Goal: Find specific page/section: Find specific page/section

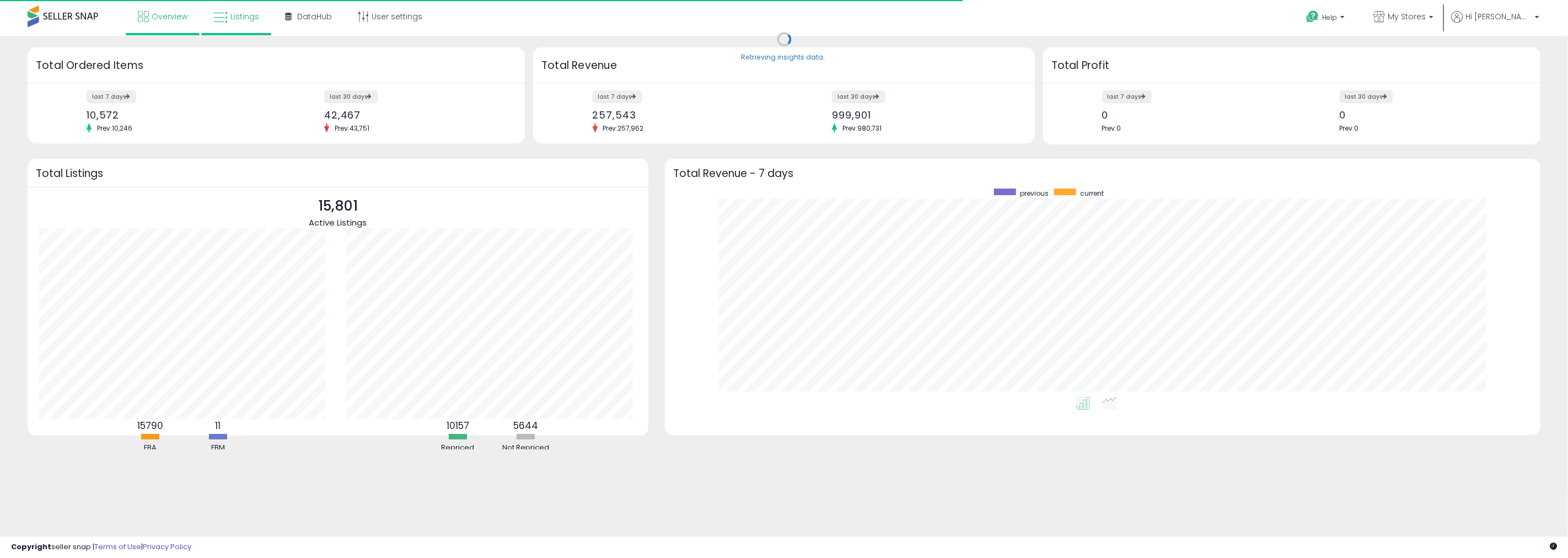
scroll to position [208, 853]
click at [248, 16] on span "Listings" at bounding box center [245, 17] width 29 height 11
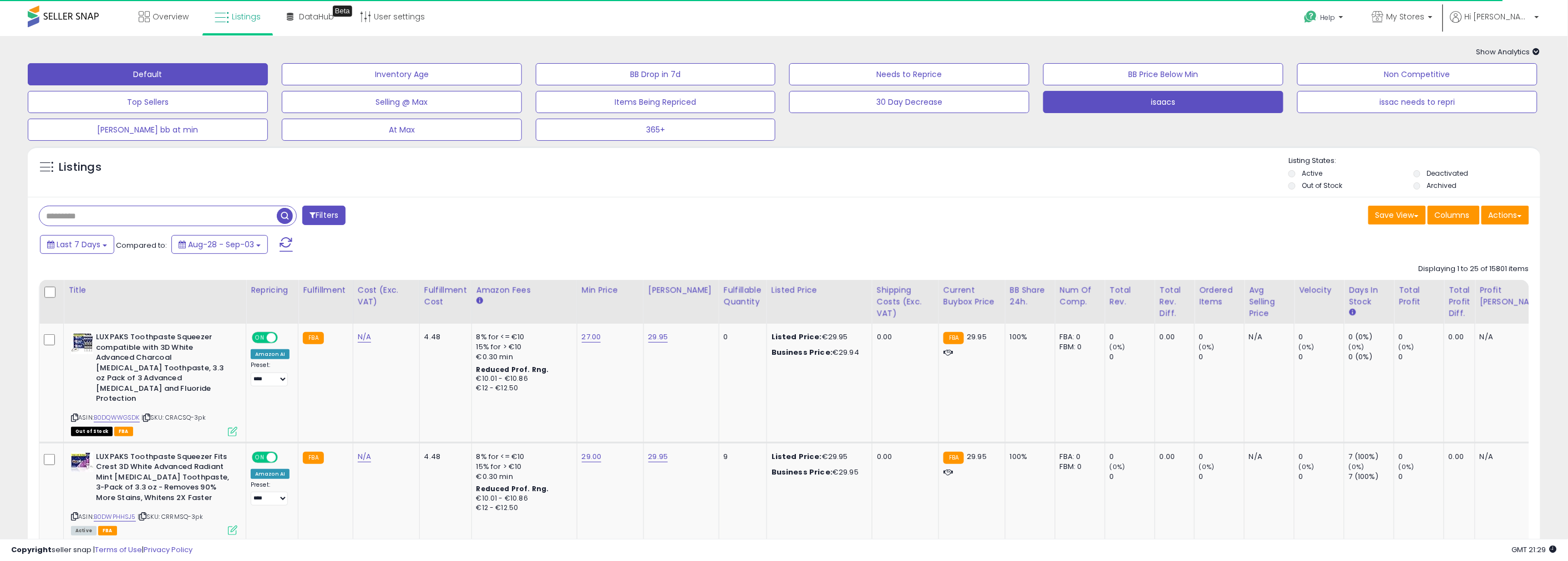
click at [1217, 107] on button "isaacs" at bounding box center [1163, 101] width 240 height 22
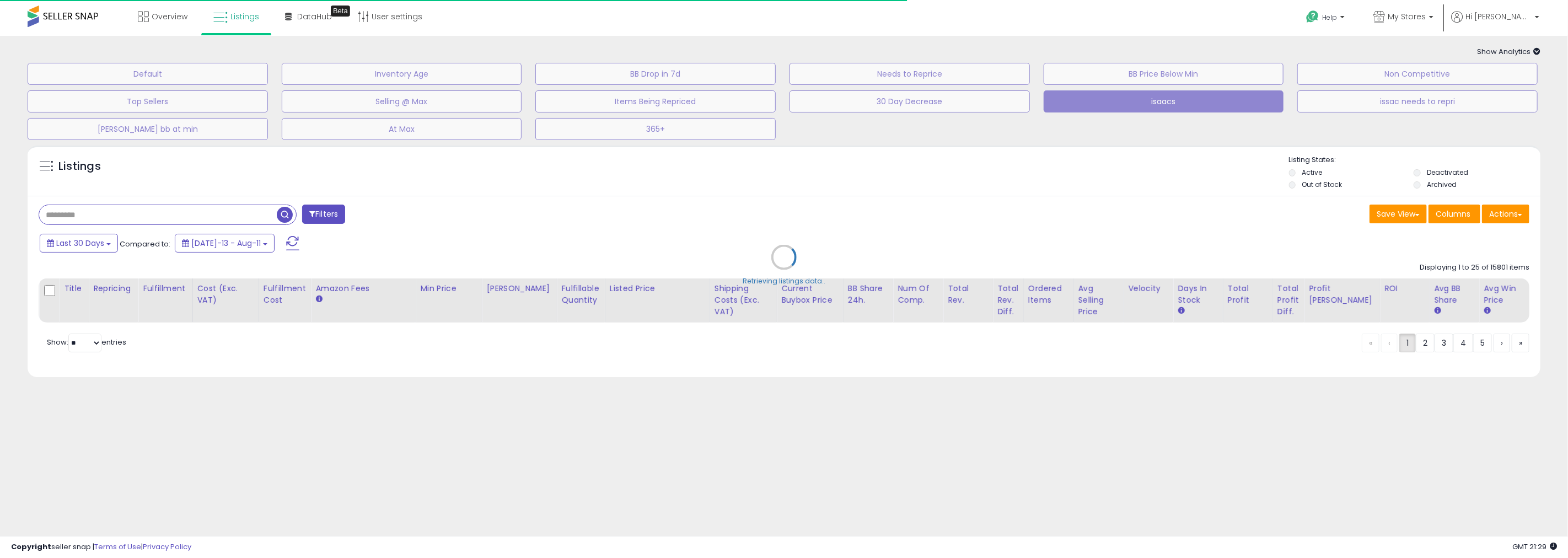
click at [175, 205] on div "Retrieving listings data.." at bounding box center [784, 265] width 1530 height 251
click at [156, 216] on div "Retrieving listings data.." at bounding box center [784, 265] width 1530 height 251
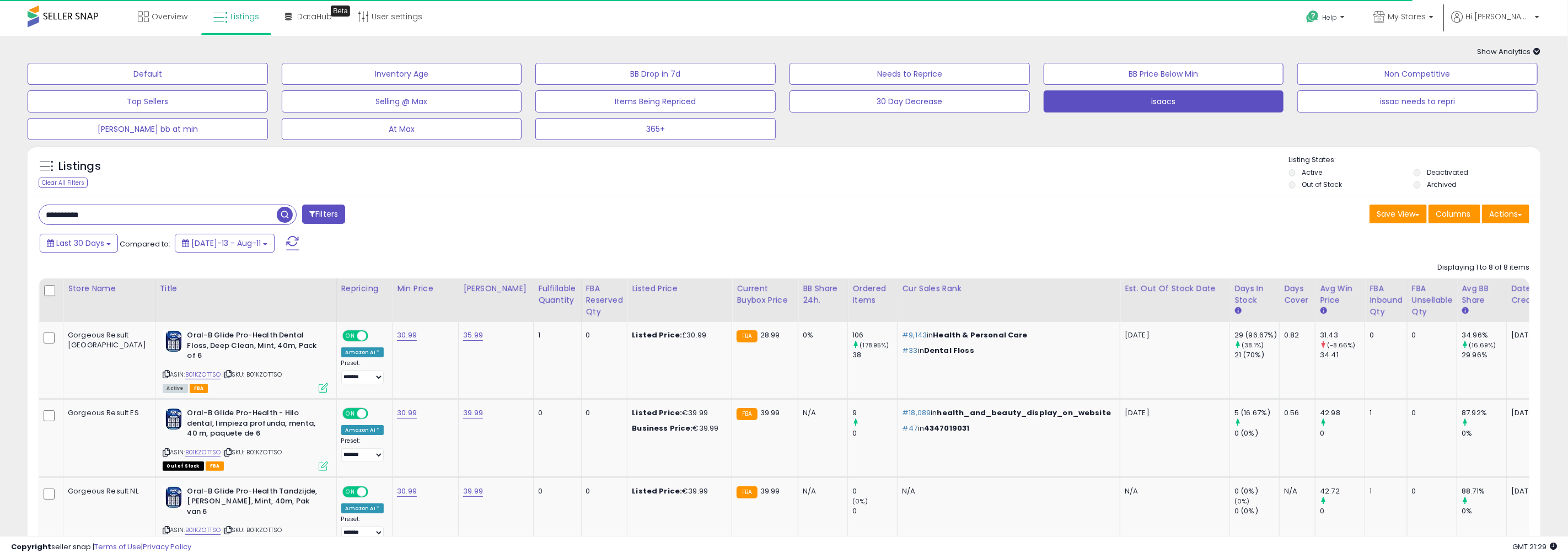
click at [156, 214] on input "**********" at bounding box center [157, 214] width 236 height 19
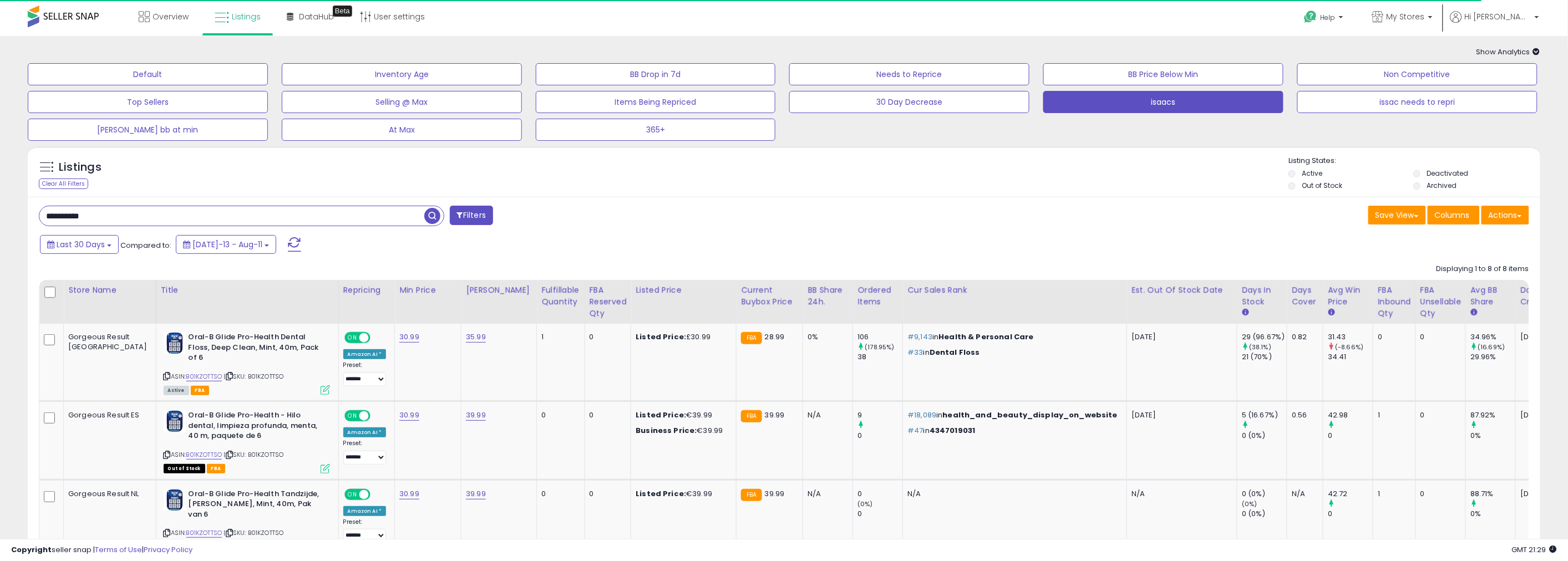
paste input "text"
type input "**********"
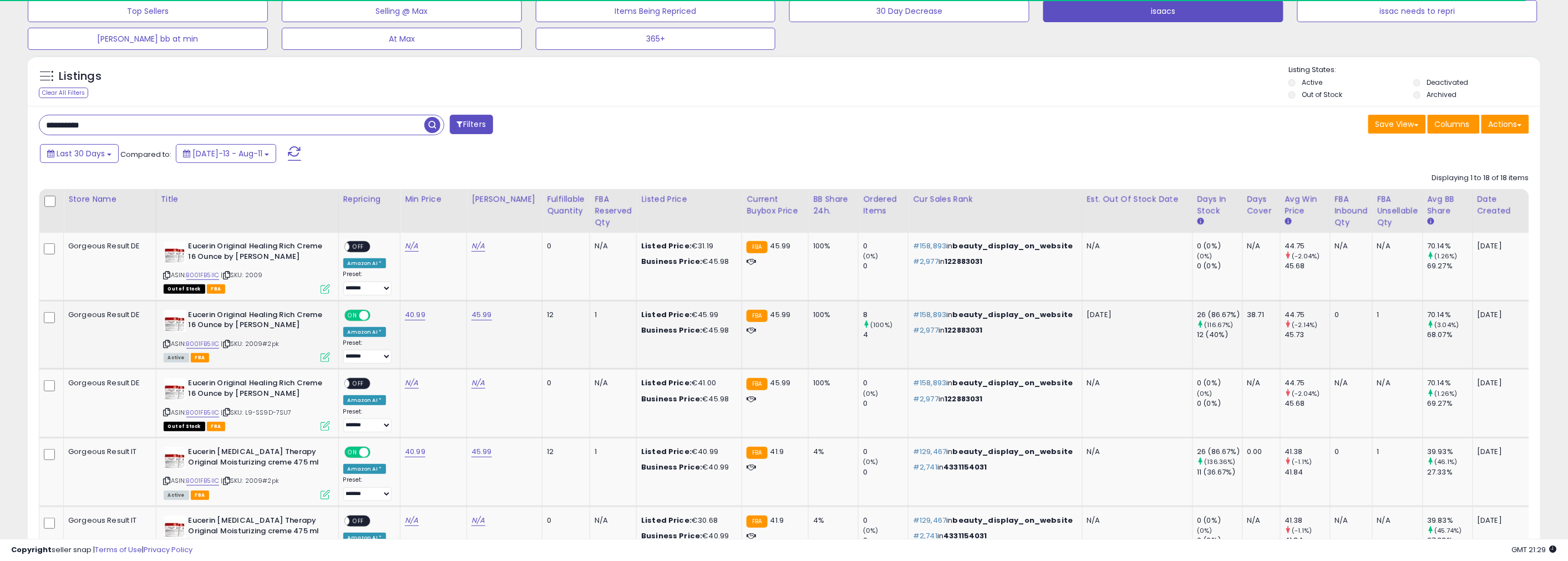
scroll to position [246, 0]
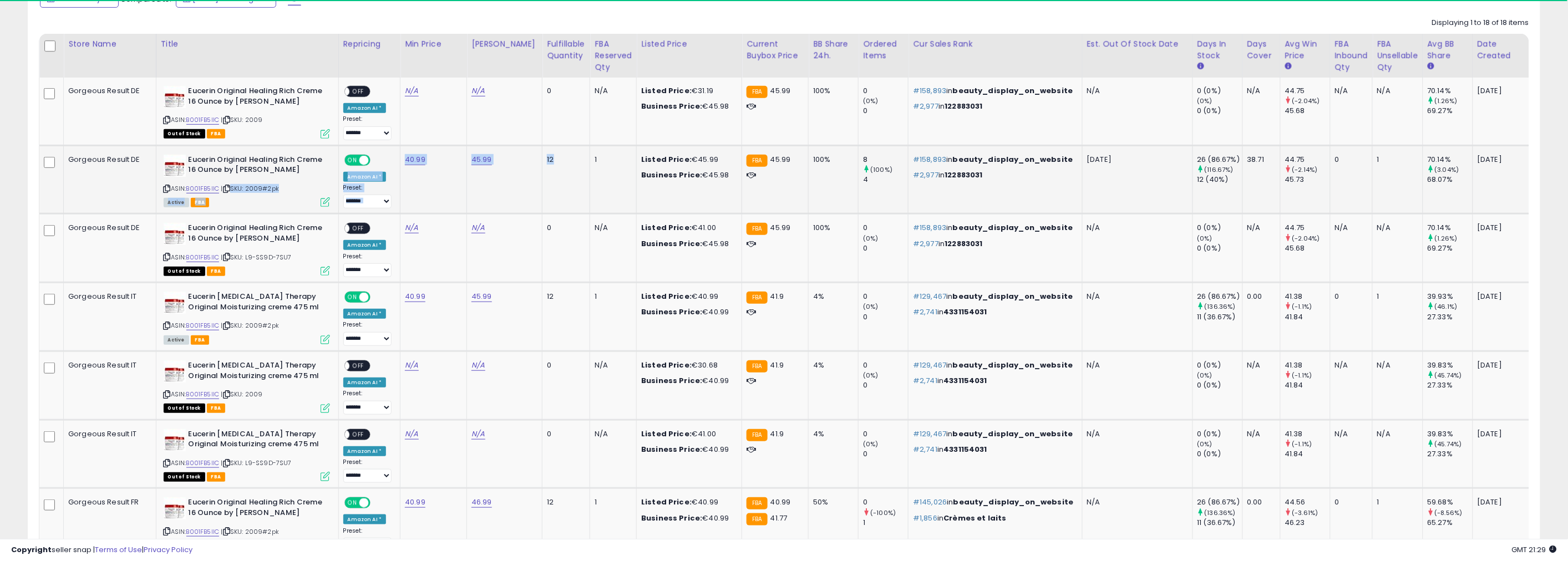
drag, startPoint x: 528, startPoint y: 183, endPoint x: 174, endPoint y: 180, distance: 354.0
click at [177, 180] on tr "Gorgeous Result DE Eucerin Original Healing Rich Creme 16 Ounce by Eucerin ASIN…" at bounding box center [785, 180] width 1492 height 69
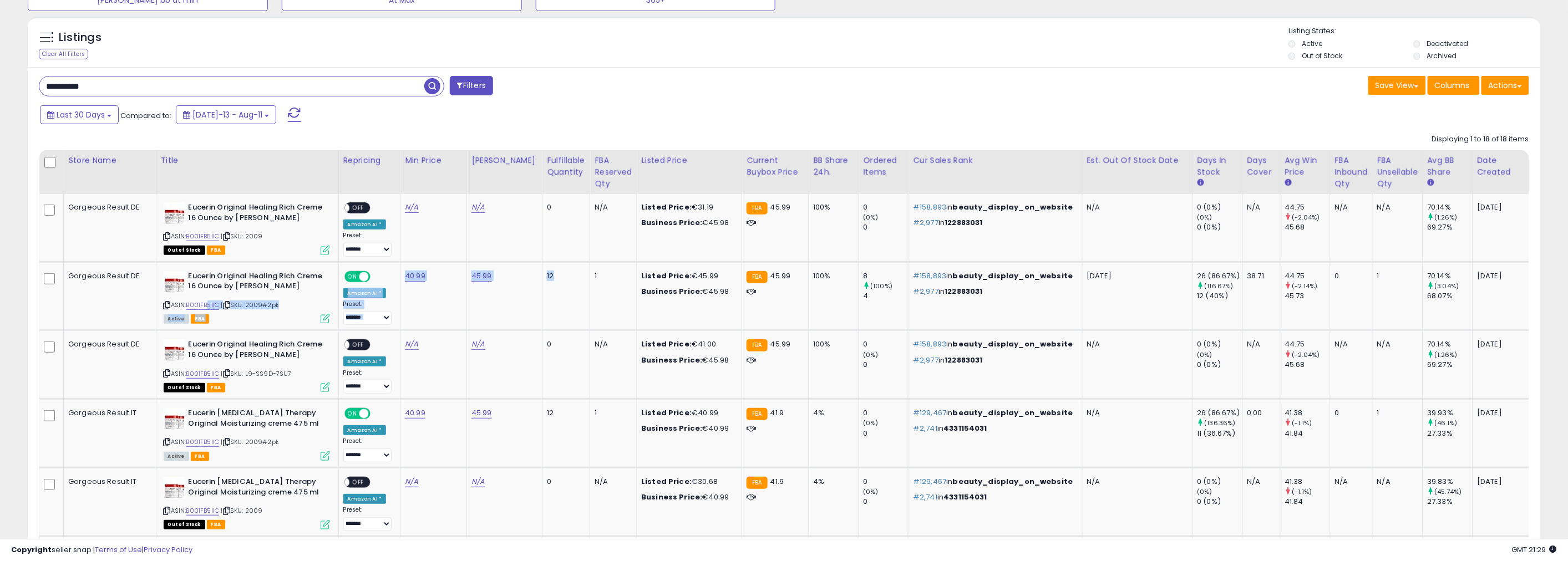
scroll to position [0, 0]
